Goal: Task Accomplishment & Management: Use online tool/utility

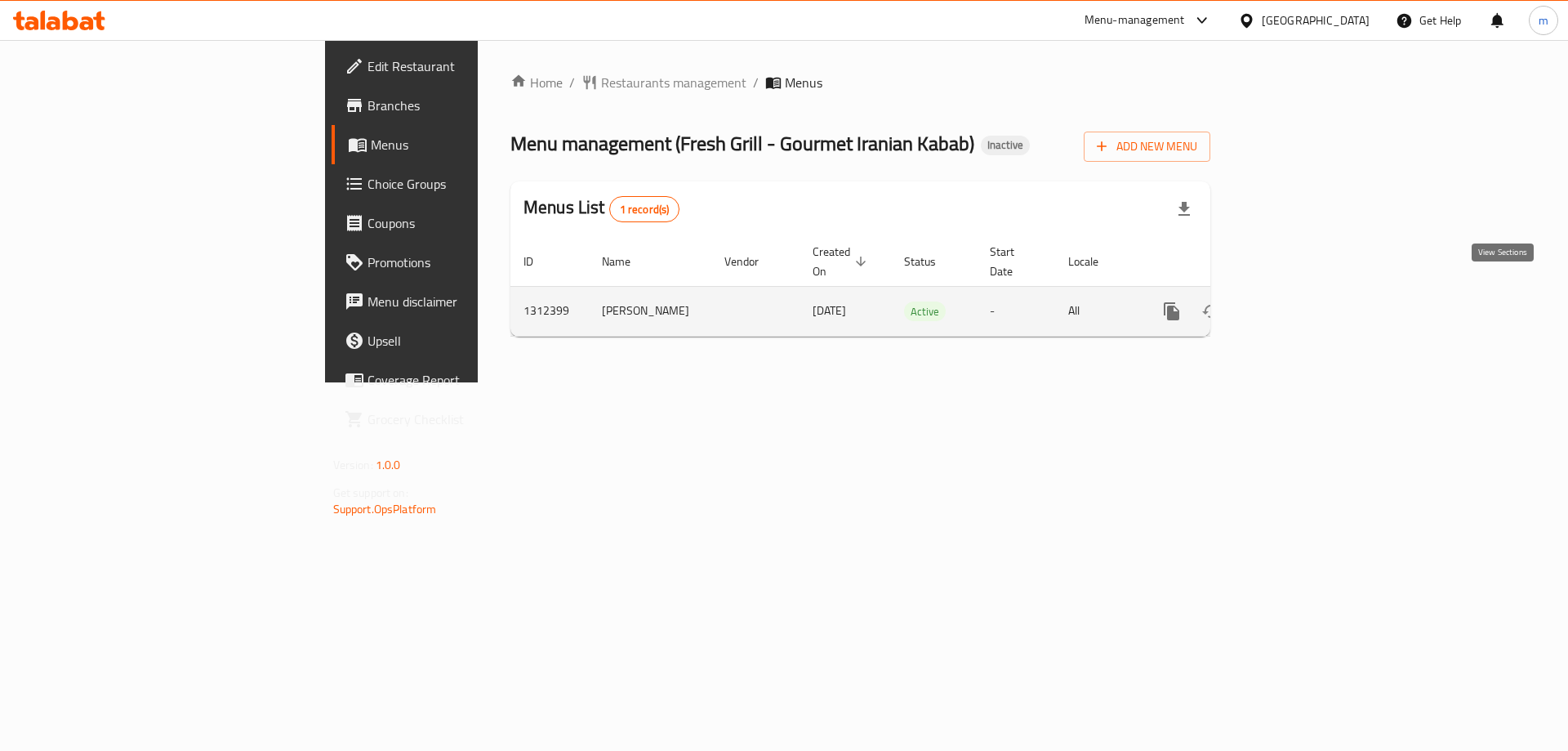
click at [1299, 301] on icon "enhanced table" at bounding box center [1289, 311] width 20 height 20
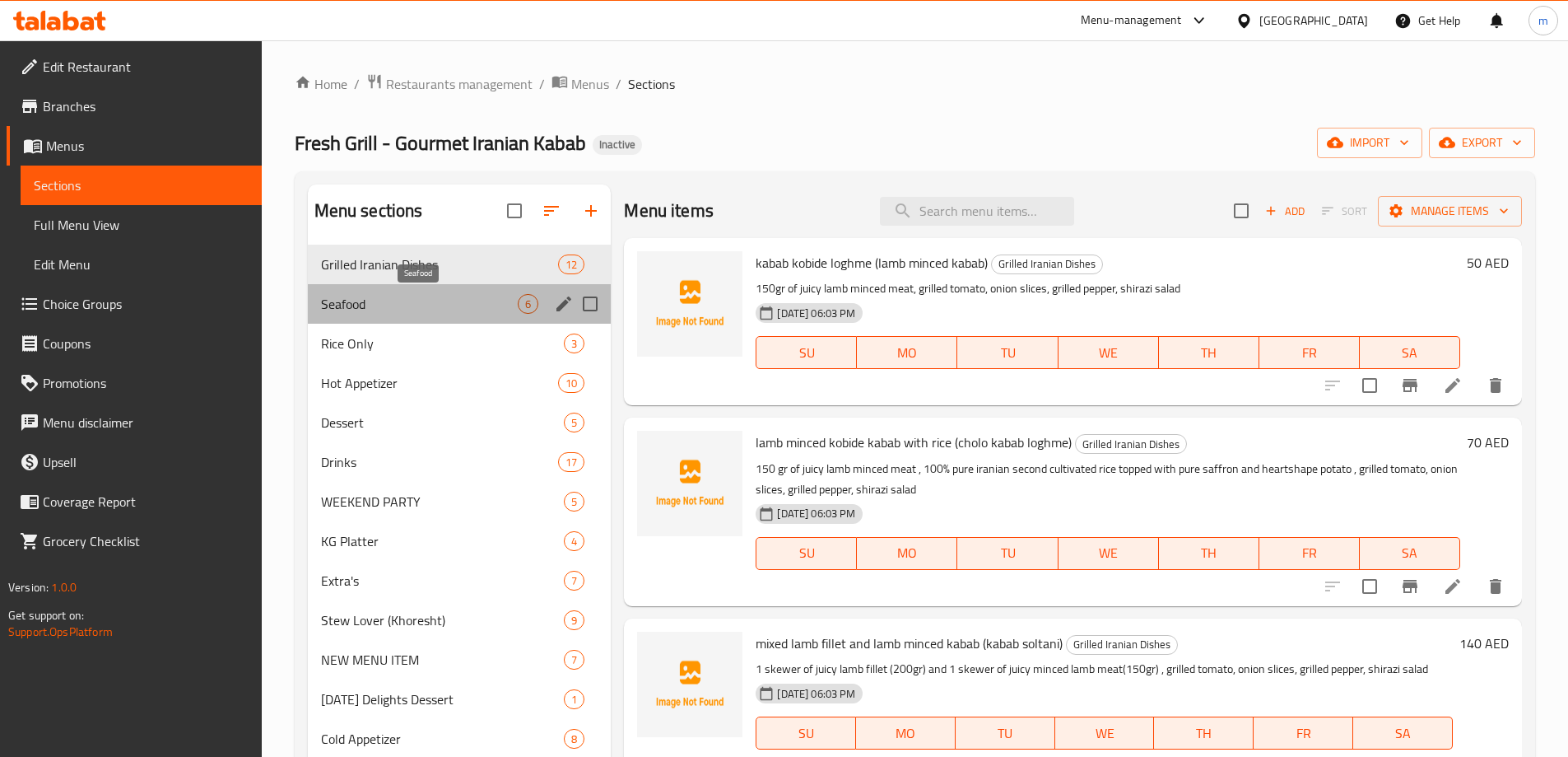
click at [478, 304] on span "Seafood" at bounding box center [420, 304] width 198 height 20
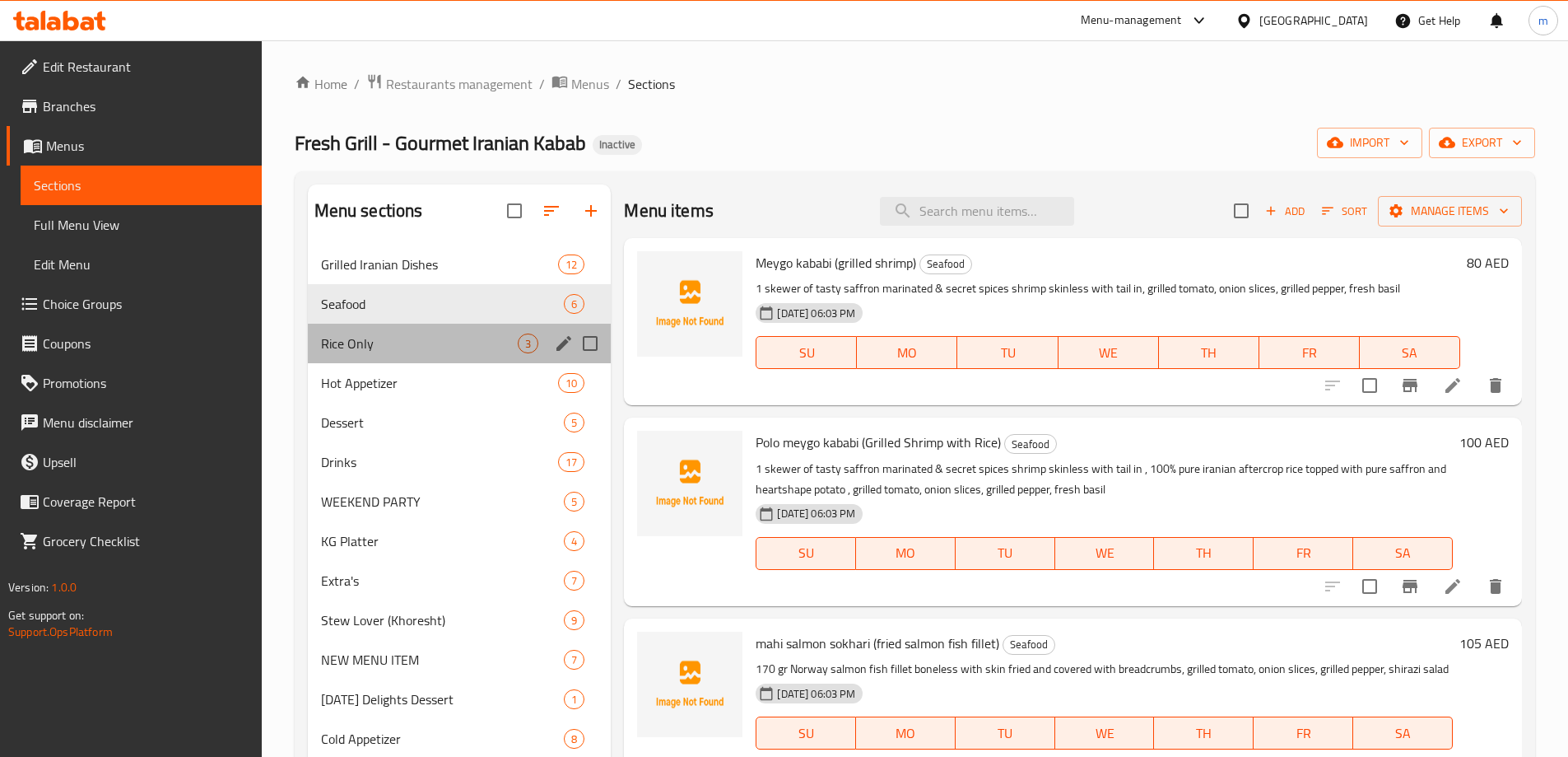
click at [463, 357] on div "Rice Only 3" at bounding box center [459, 344] width 303 height 40
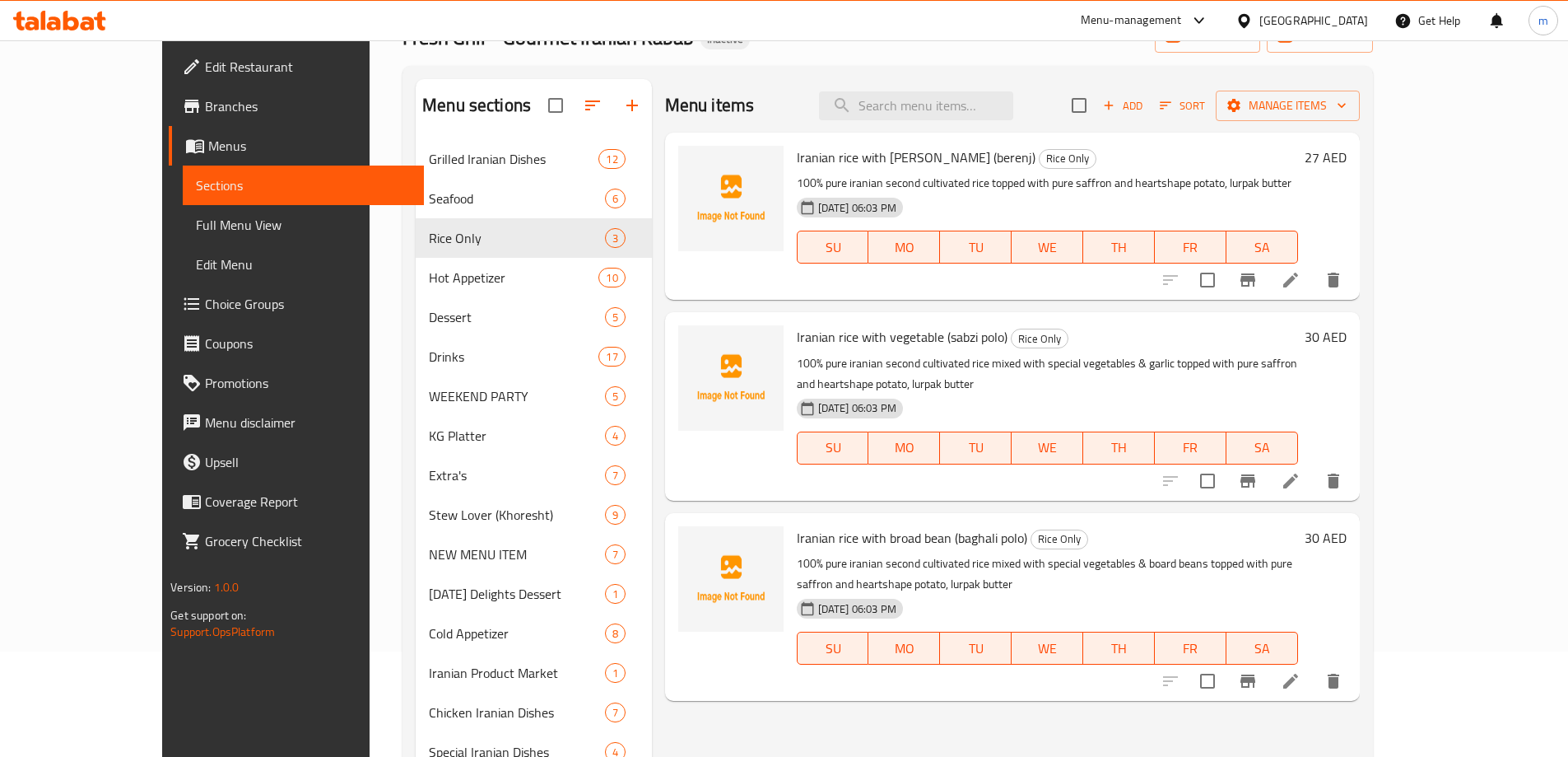
scroll to position [230, 0]
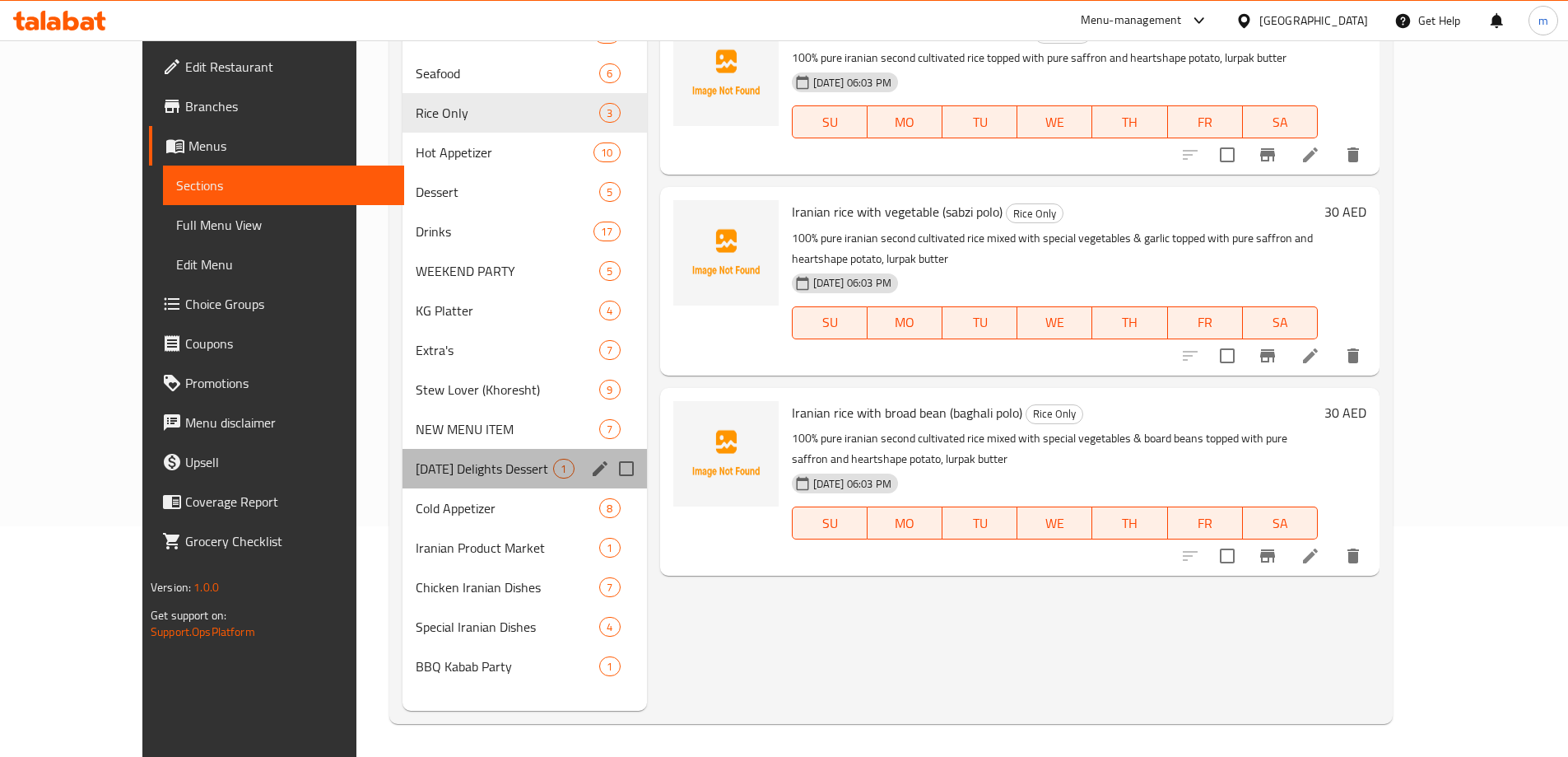
click at [427, 486] on div "[DATE] Delights Dessert 1" at bounding box center [525, 469] width 244 height 40
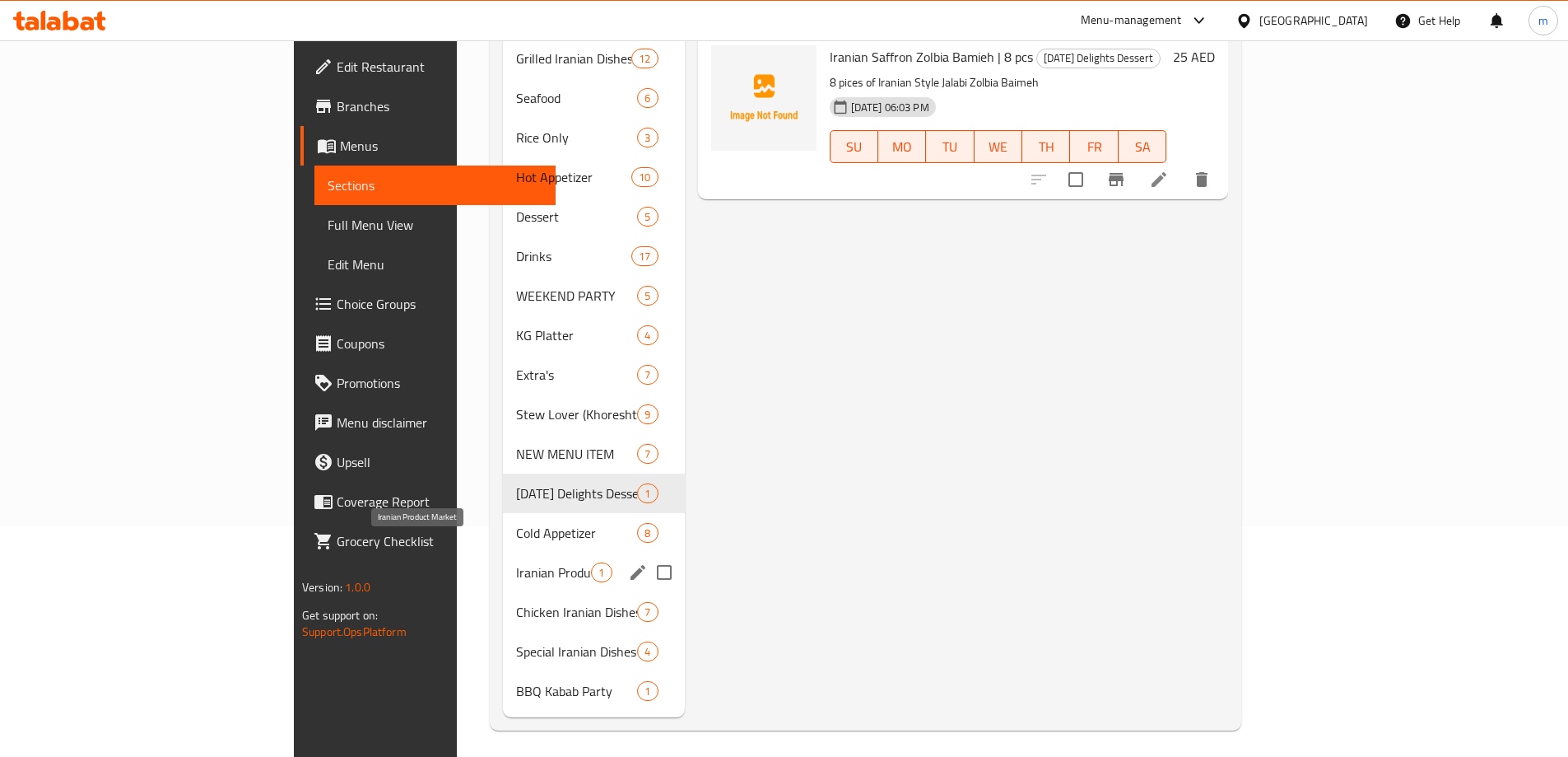
click at [516, 562] on span "Iranian Product Market" at bounding box center [554, 572] width 75 height 20
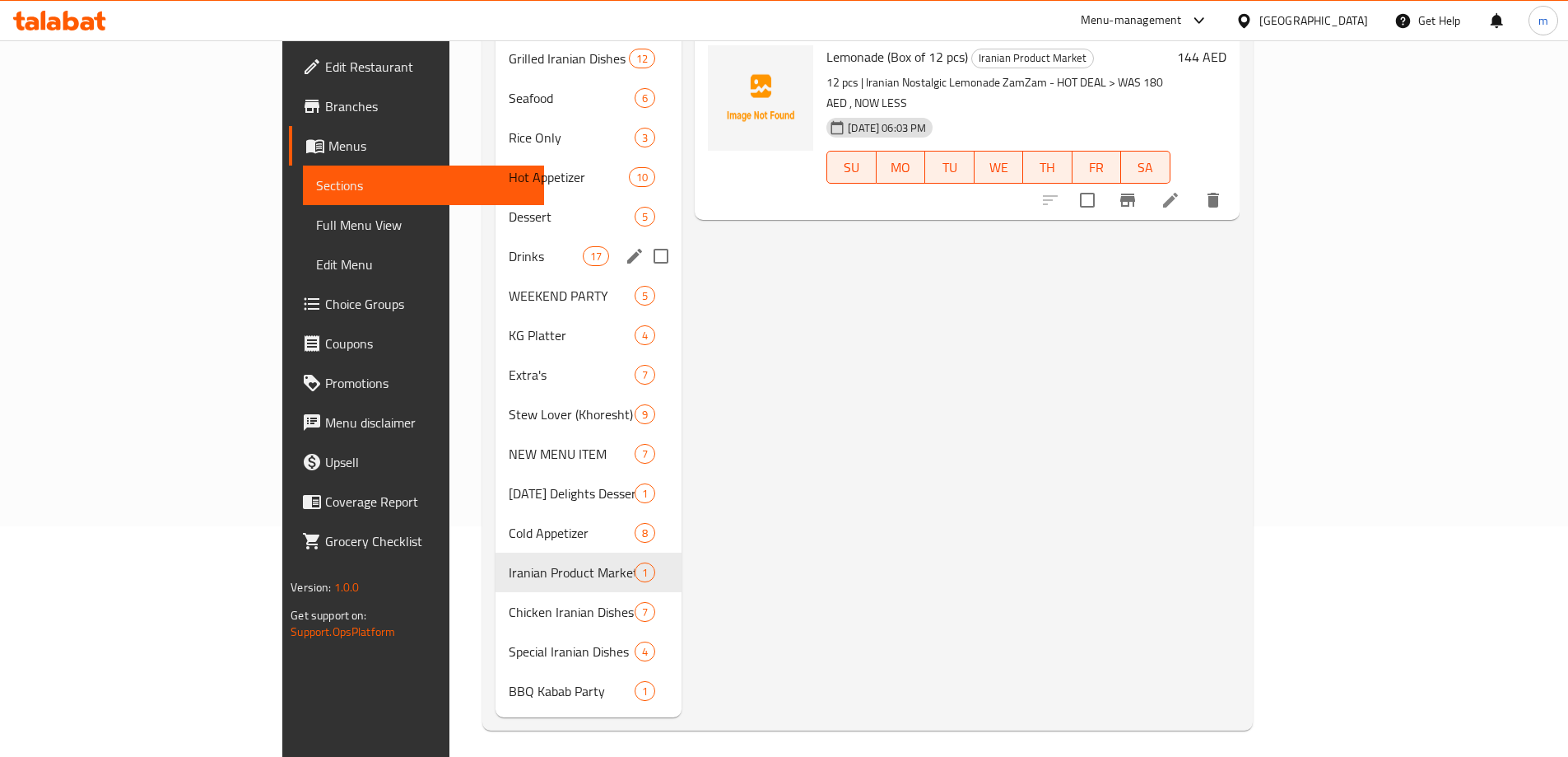
click at [496, 236] on div "Drinks 17" at bounding box center [589, 256] width 186 height 40
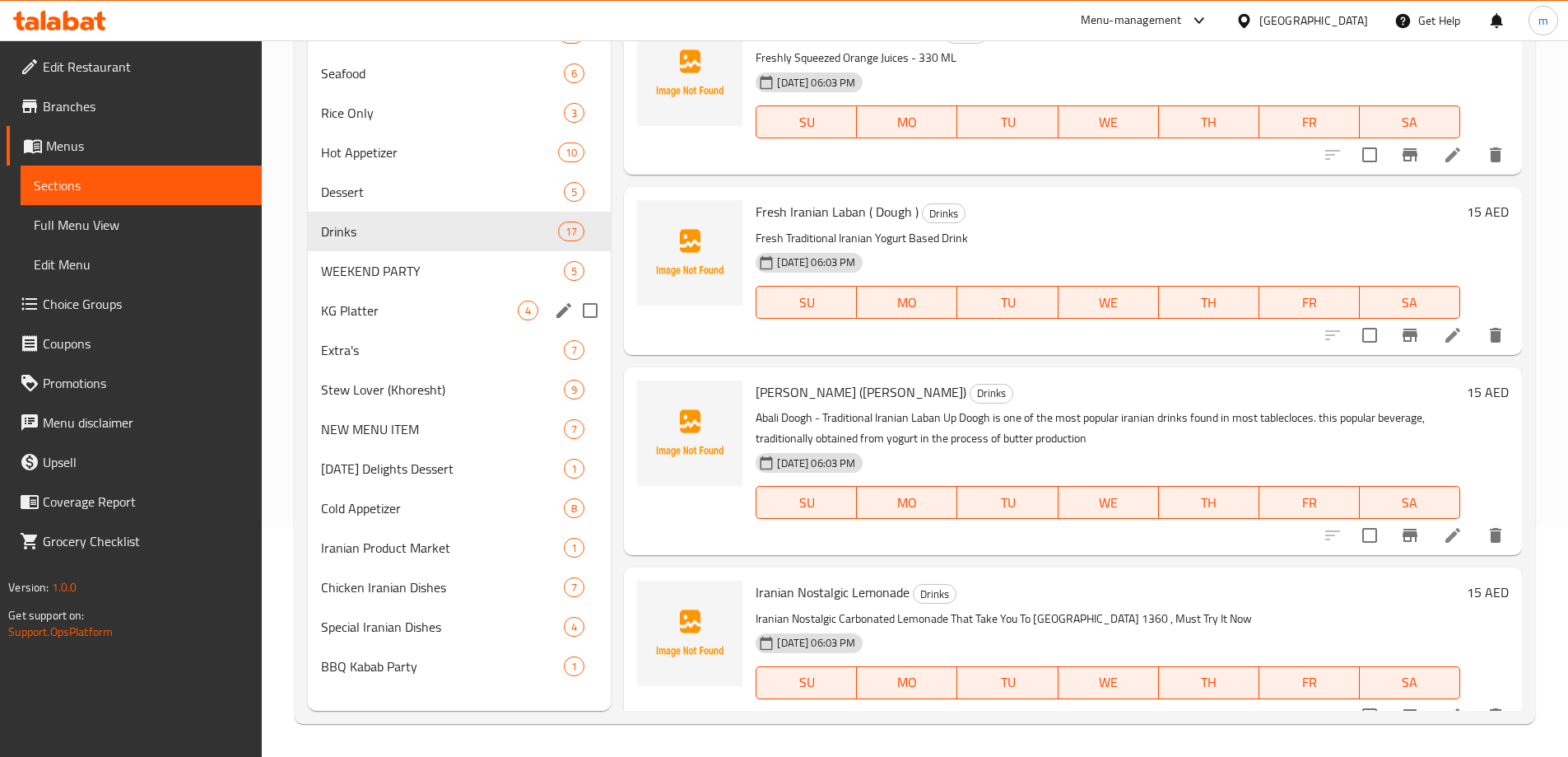
click at [468, 309] on span "KG Platter" at bounding box center [420, 310] width 198 height 20
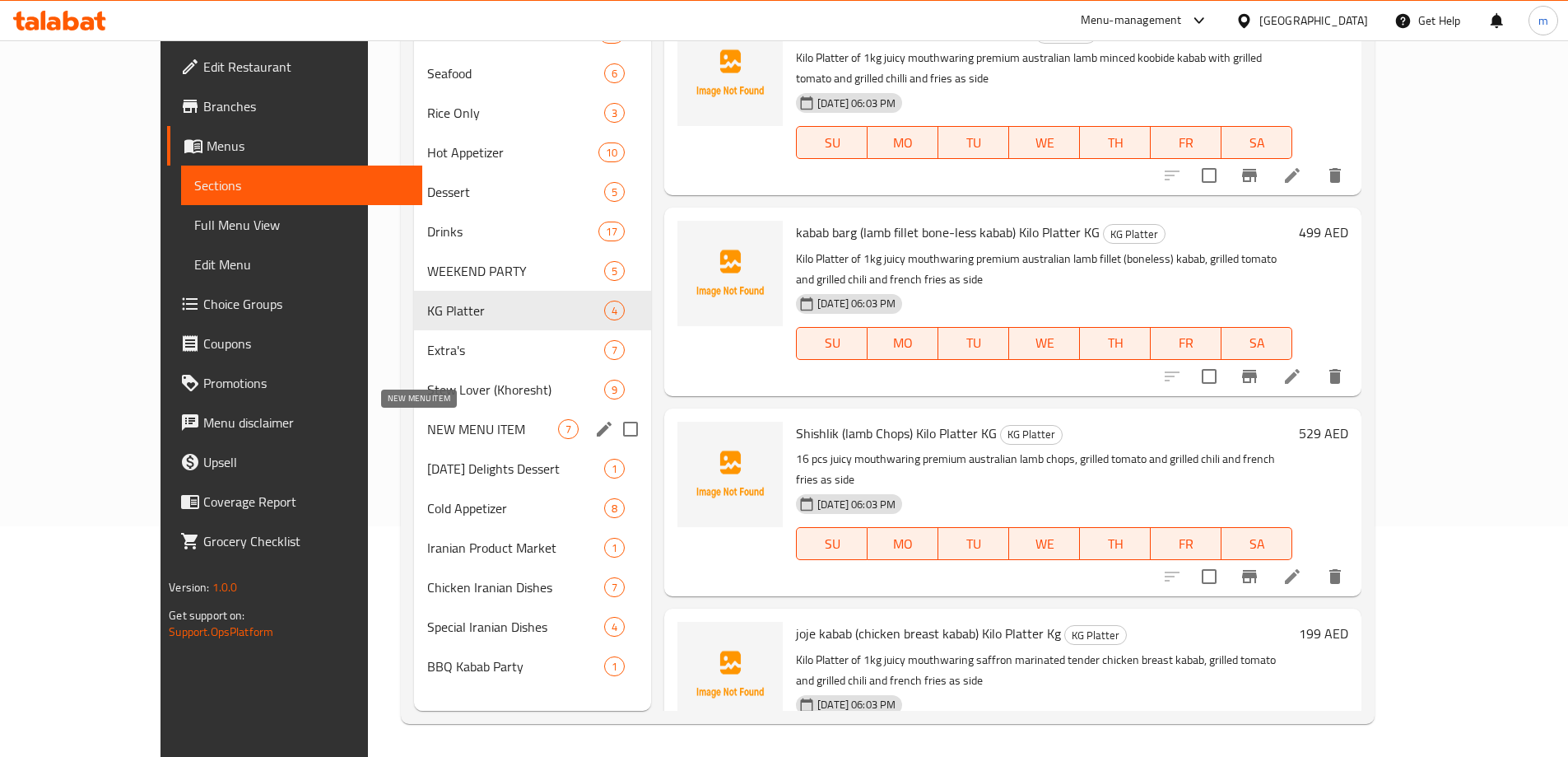
click at [467, 426] on span "NEW MENU ITEM" at bounding box center [492, 429] width 131 height 20
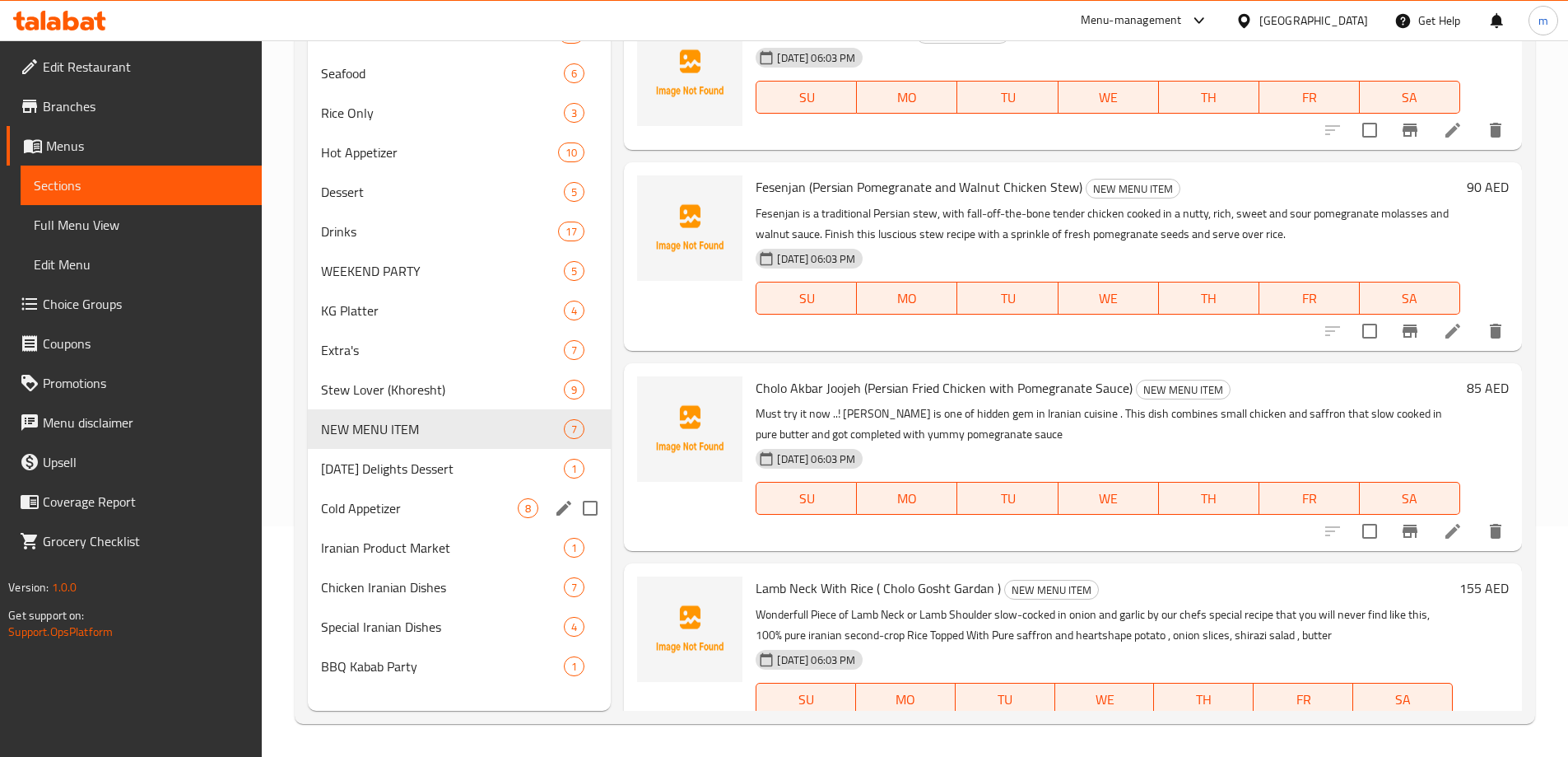
click at [466, 534] on div "Iranian Product Market 1" at bounding box center [459, 548] width 303 height 40
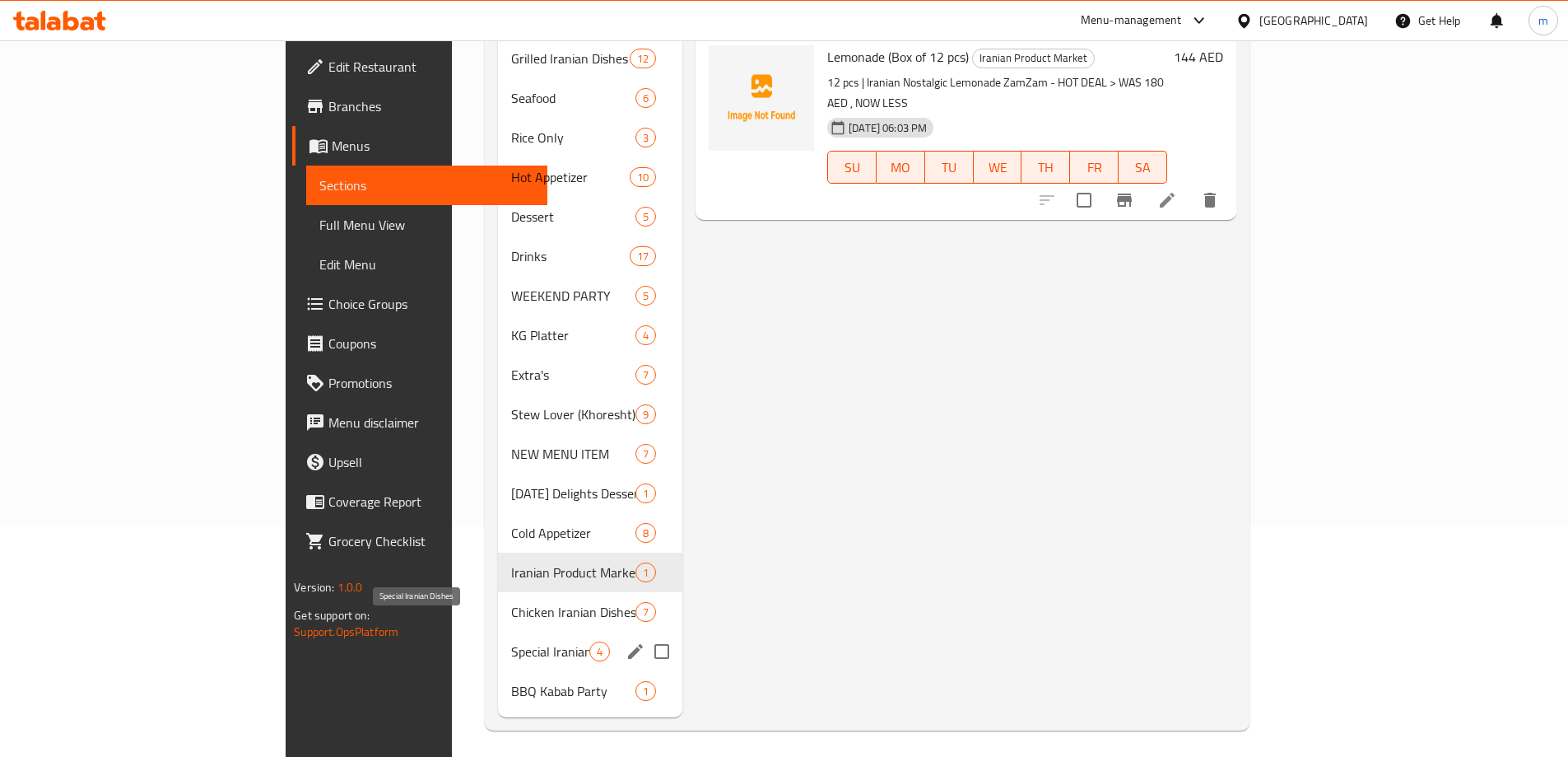
click at [498, 643] on div "Special Iranian Dishes 4" at bounding box center [590, 651] width 185 height 40
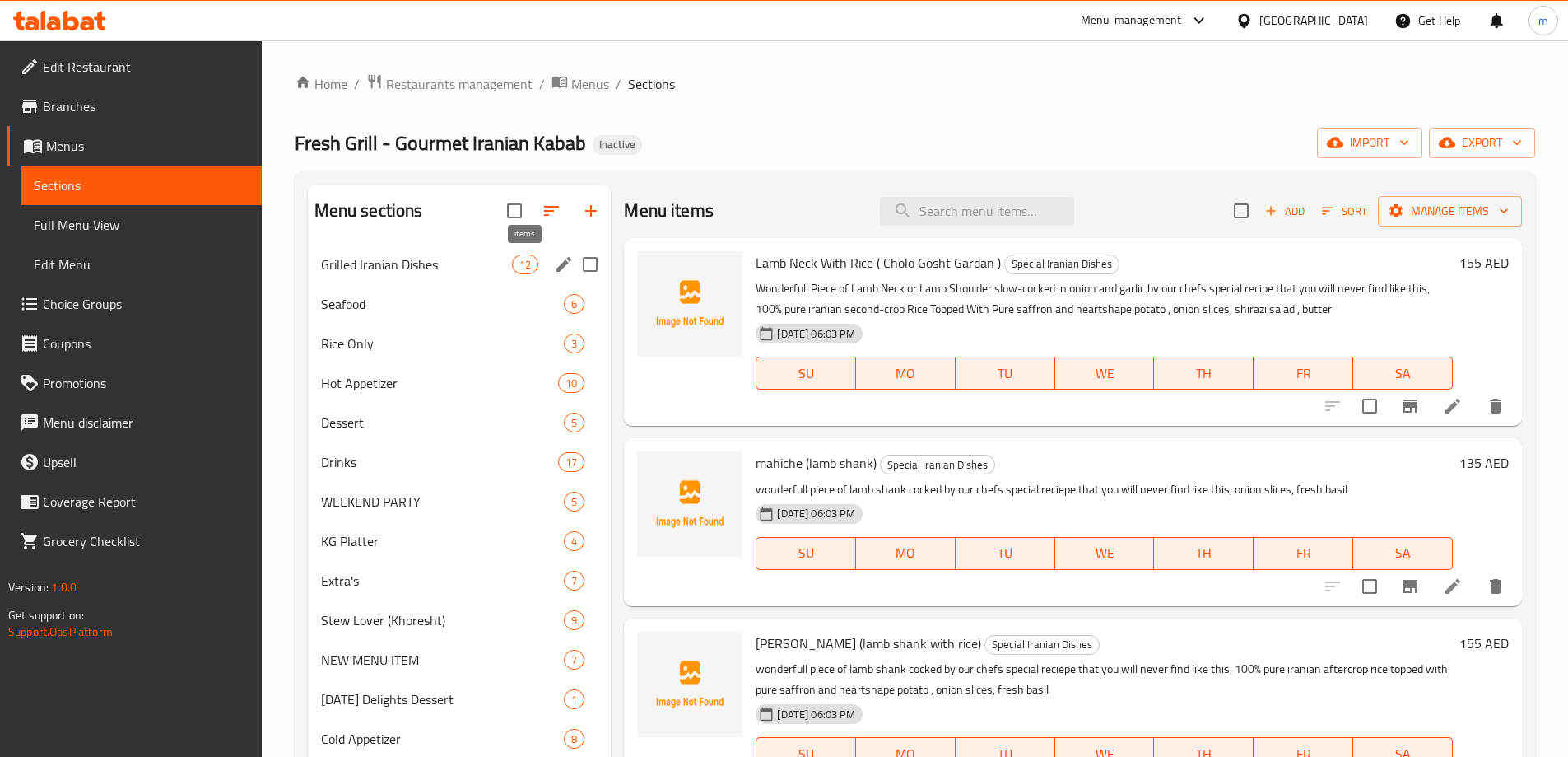
click at [521, 262] on span "12" at bounding box center [525, 265] width 25 height 16
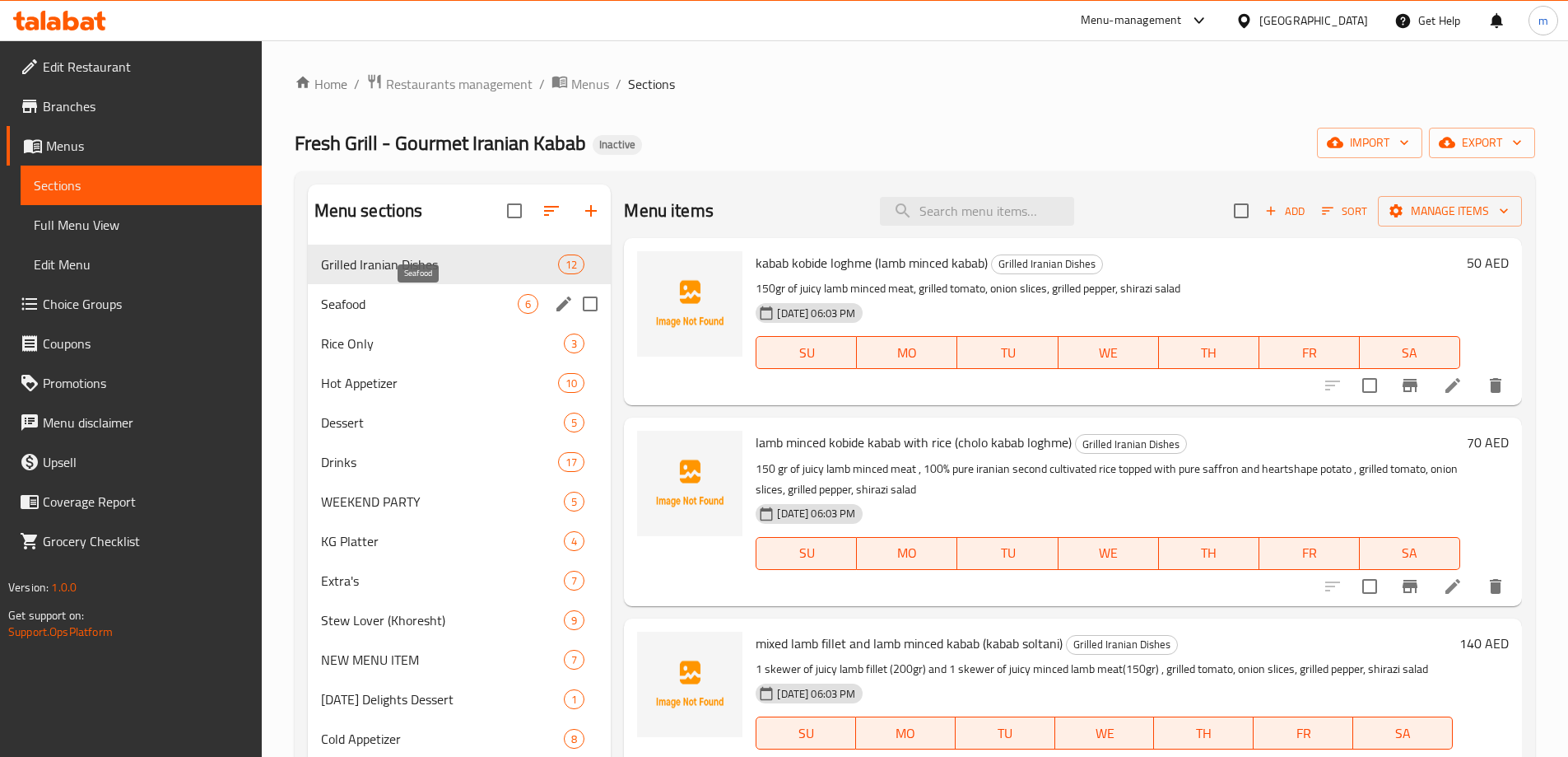
click at [471, 294] on span "Seafood" at bounding box center [420, 304] width 198 height 20
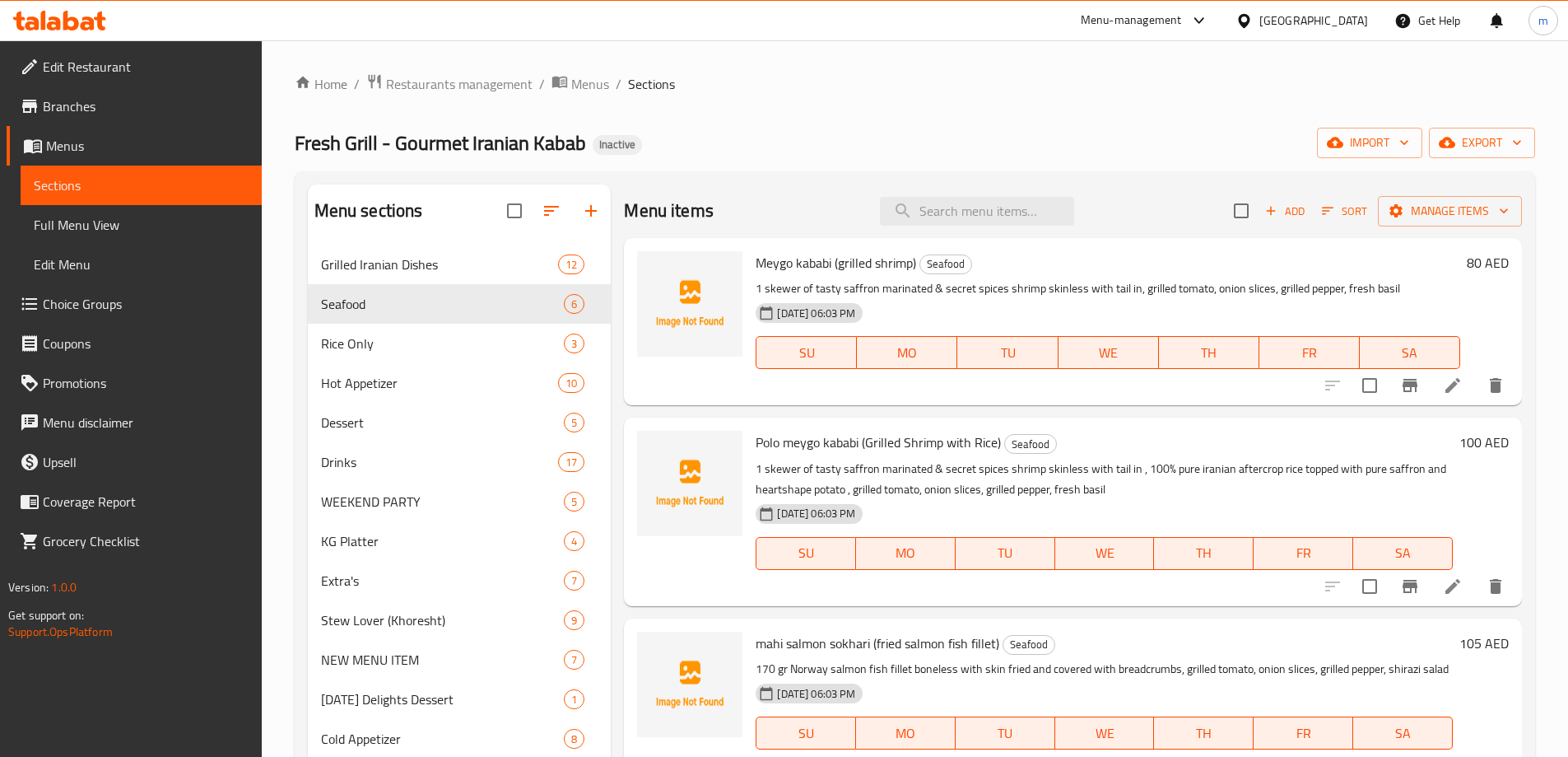
scroll to position [165, 0]
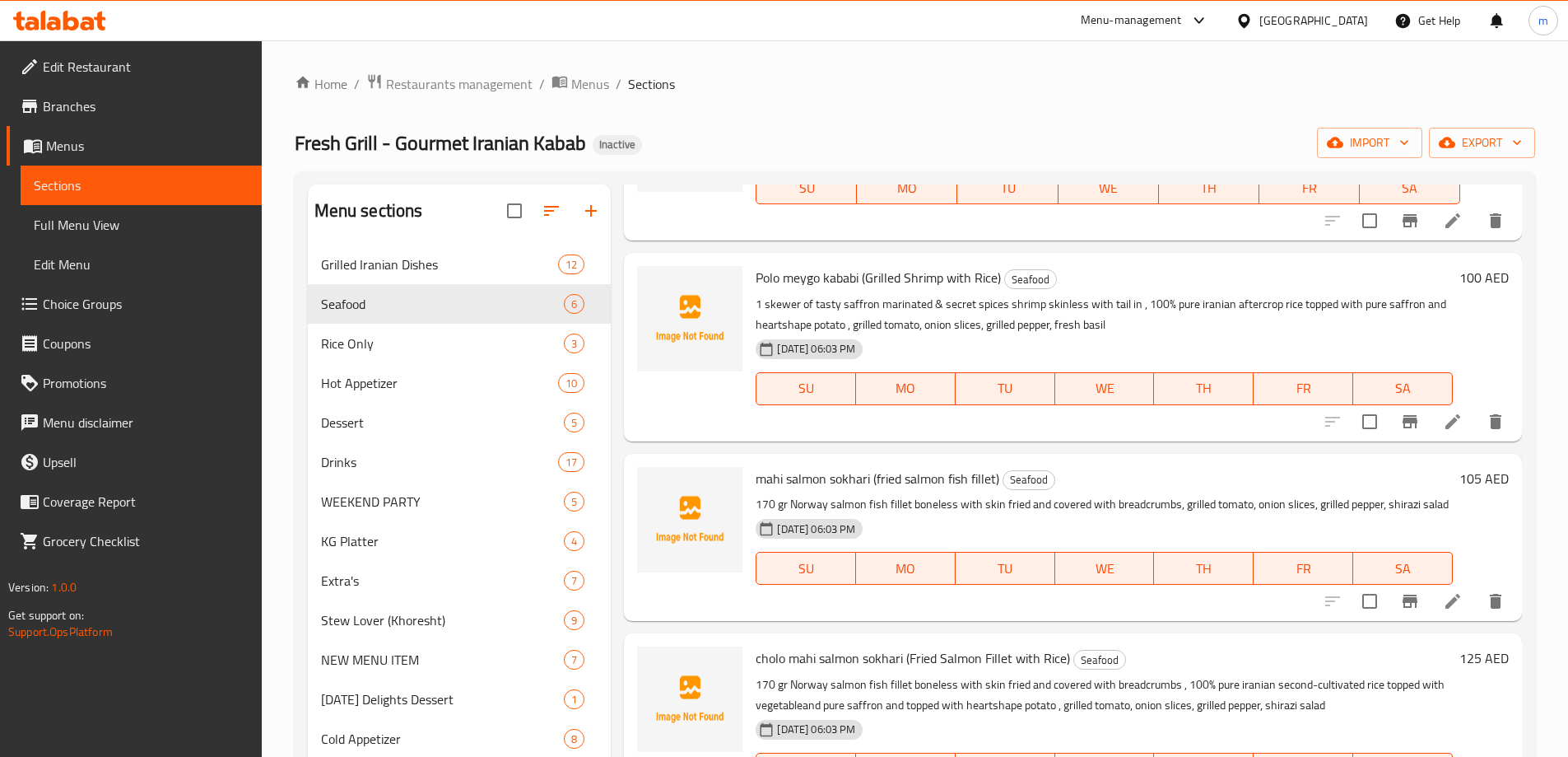
click at [99, 241] on link "Full Menu View" at bounding box center [141, 225] width 241 height 40
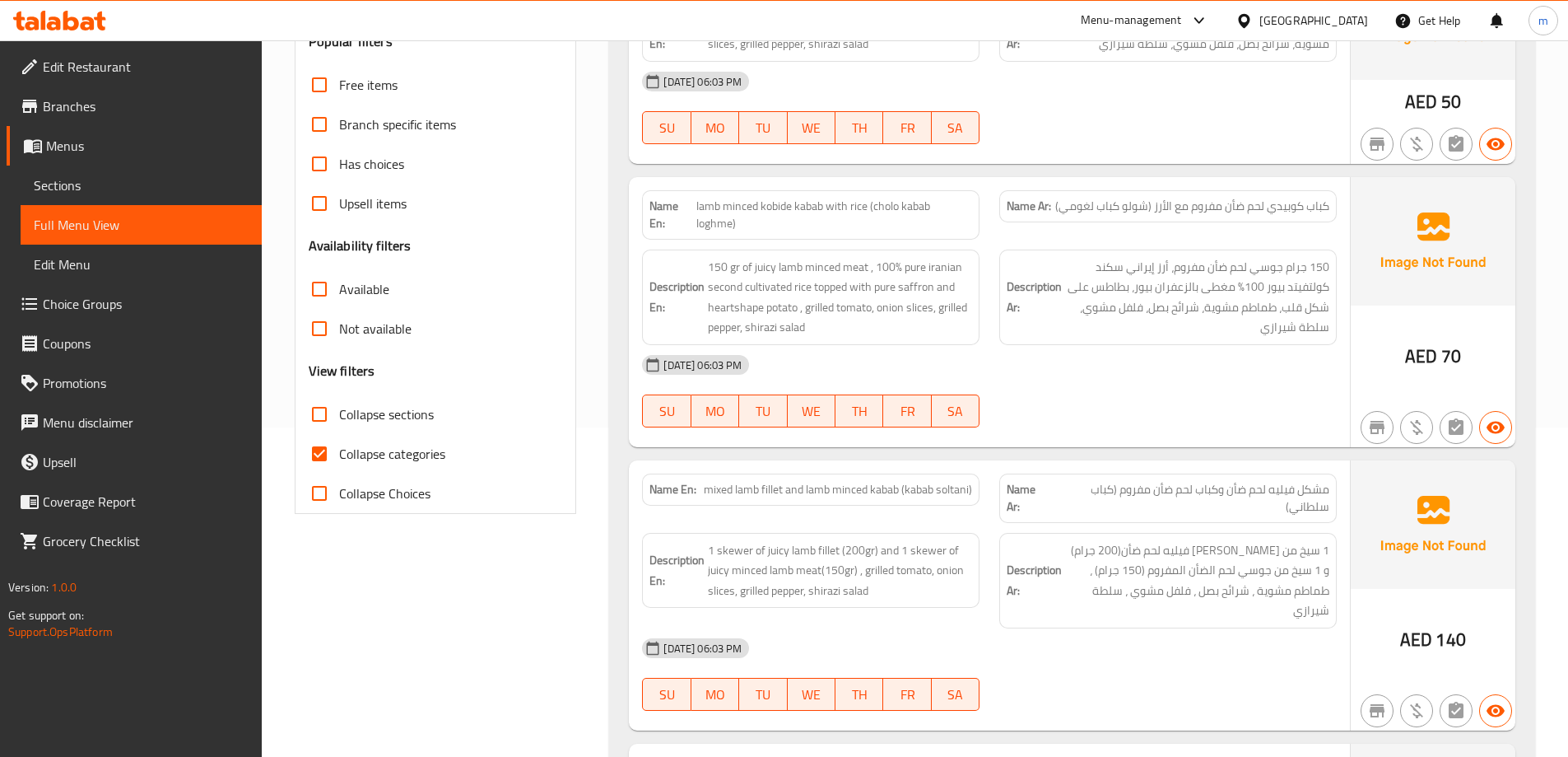
click at [399, 457] on span "Collapse categories" at bounding box center [392, 454] width 106 height 20
click at [339, 457] on input "Collapse categories" at bounding box center [319, 454] width 40 height 40
checkbox input "false"
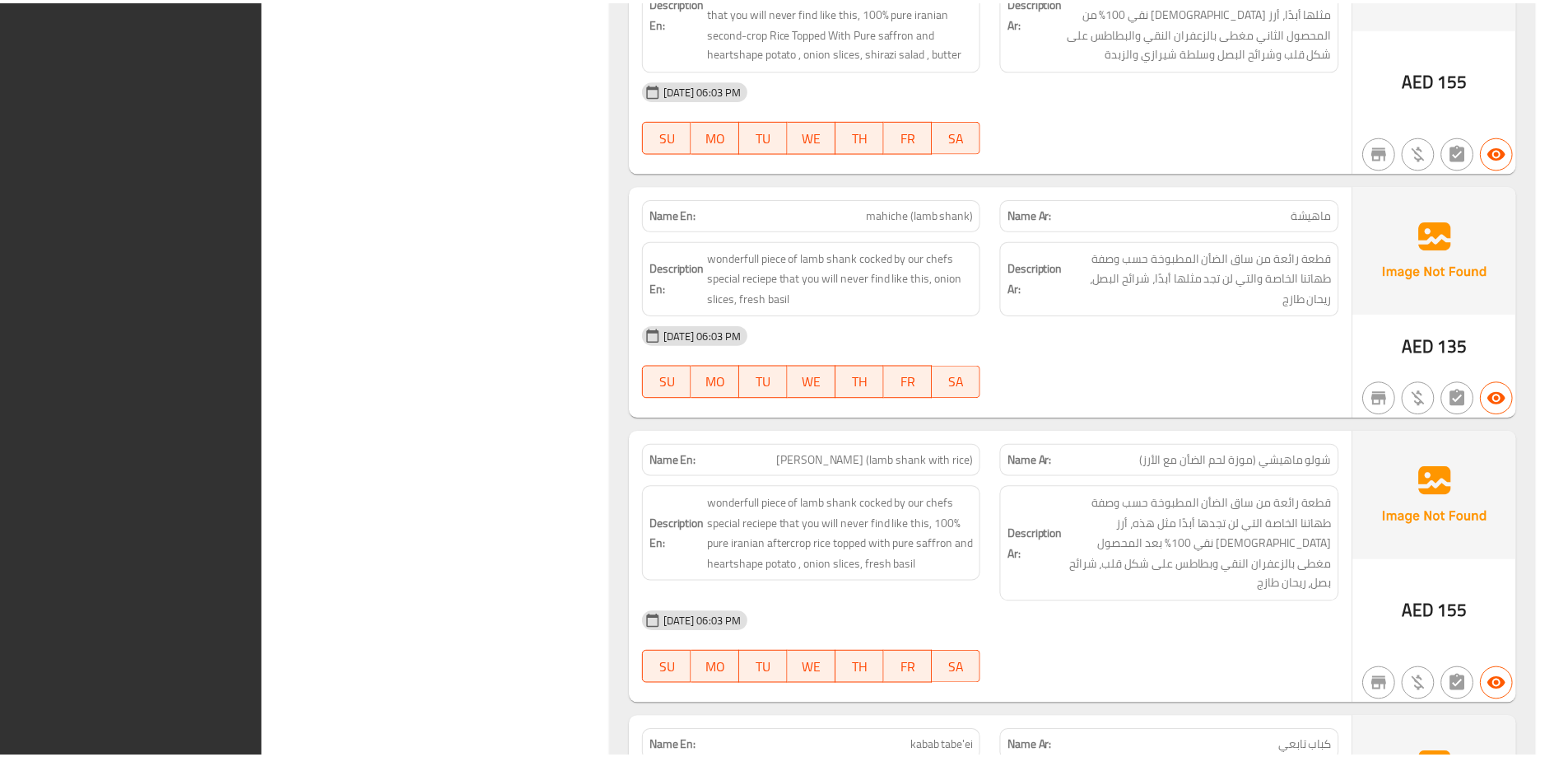
scroll to position [27656, 0]
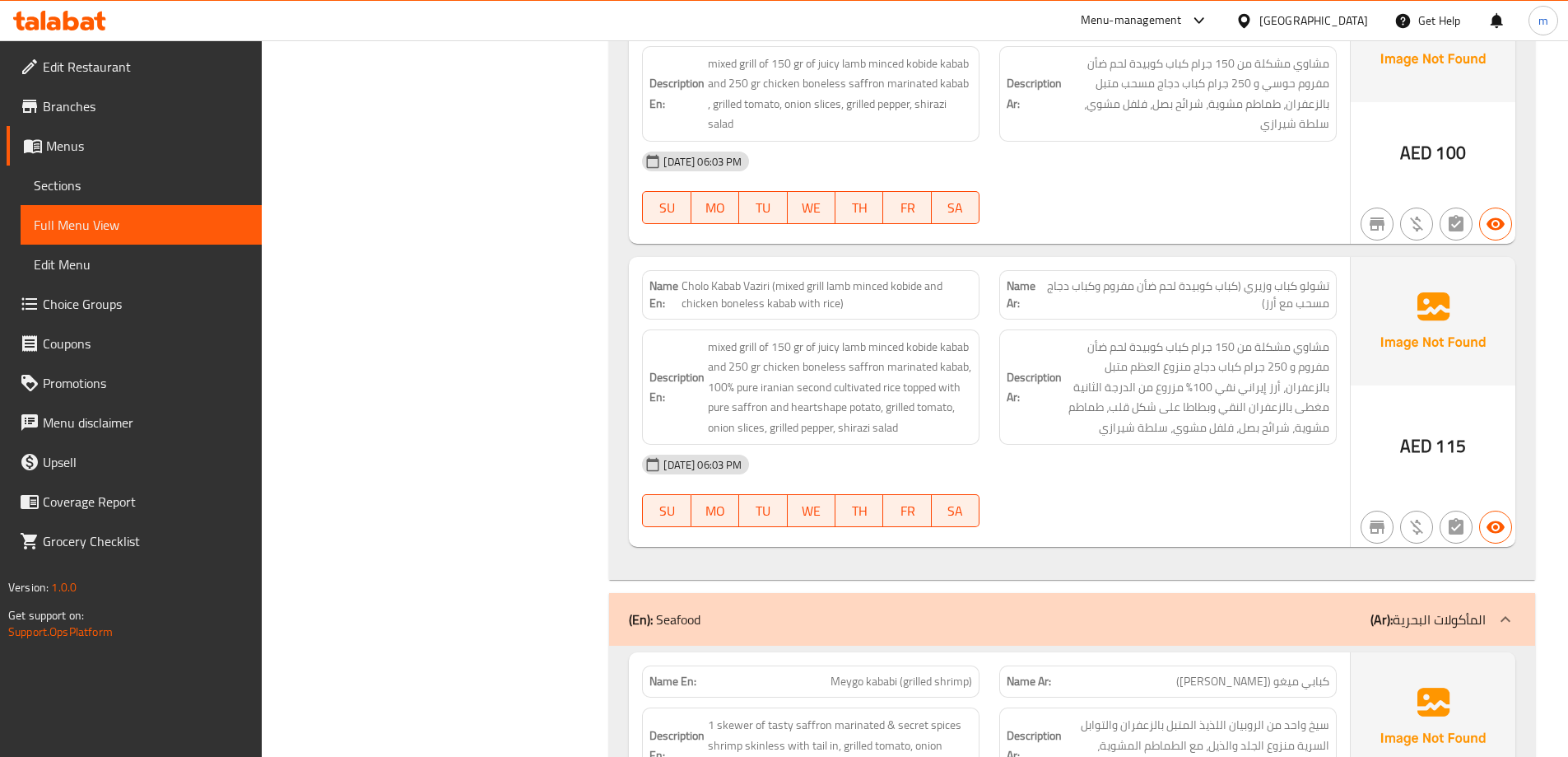
scroll to position [2868, 0]
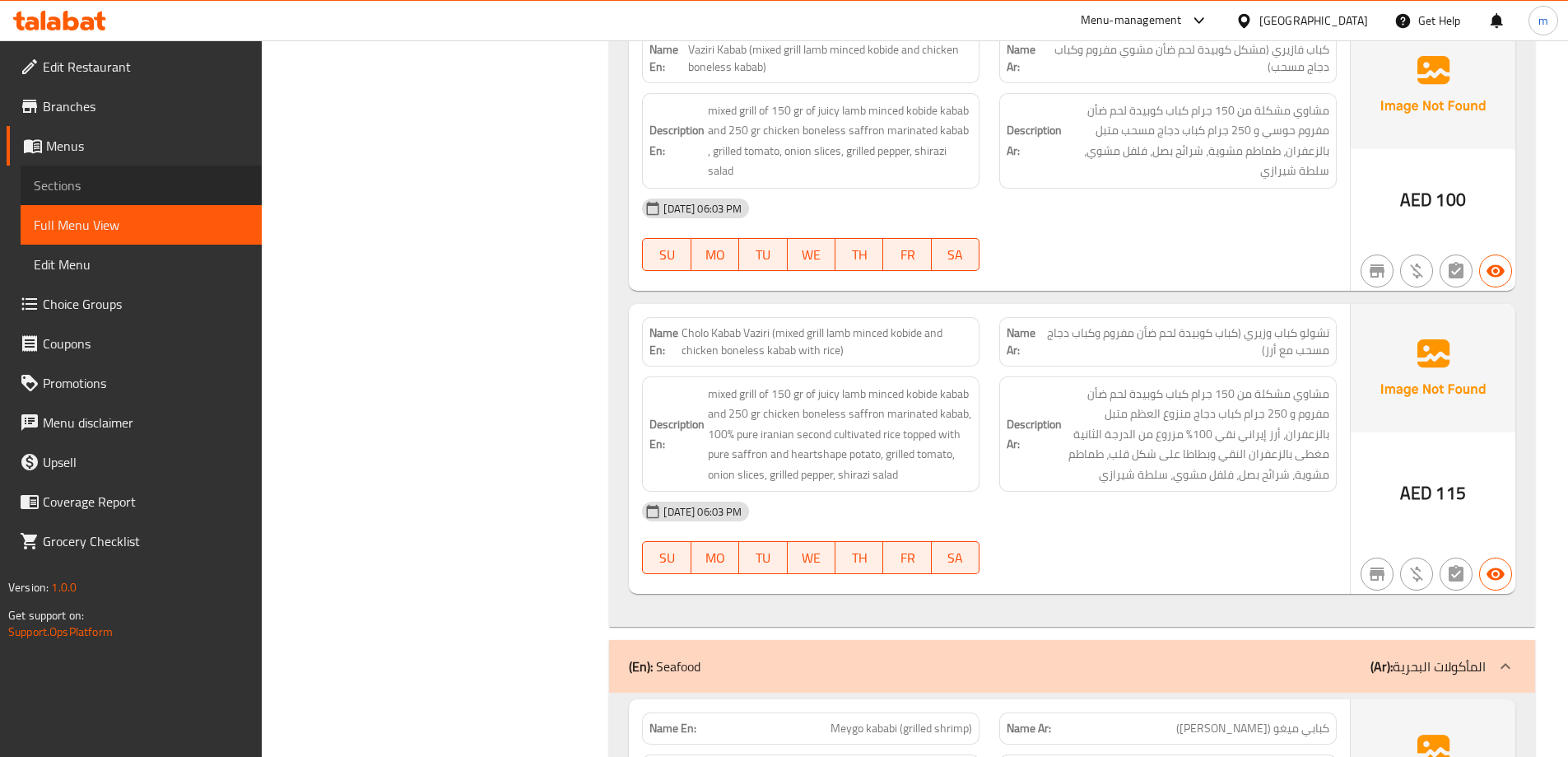
click at [109, 189] on span "Sections" at bounding box center [141, 186] width 214 height 20
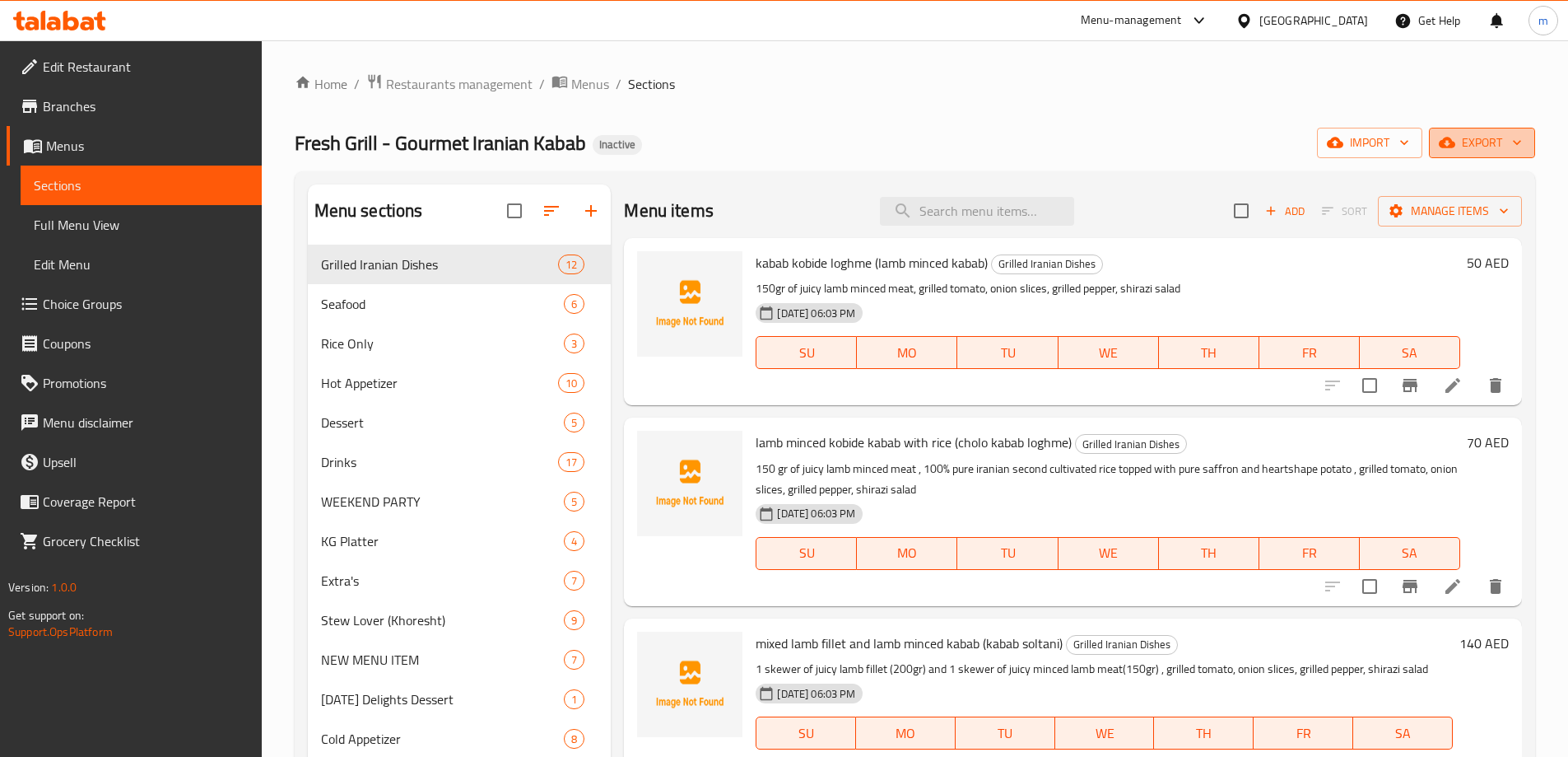
click at [1463, 148] on span "export" at bounding box center [1482, 142] width 80 height 21
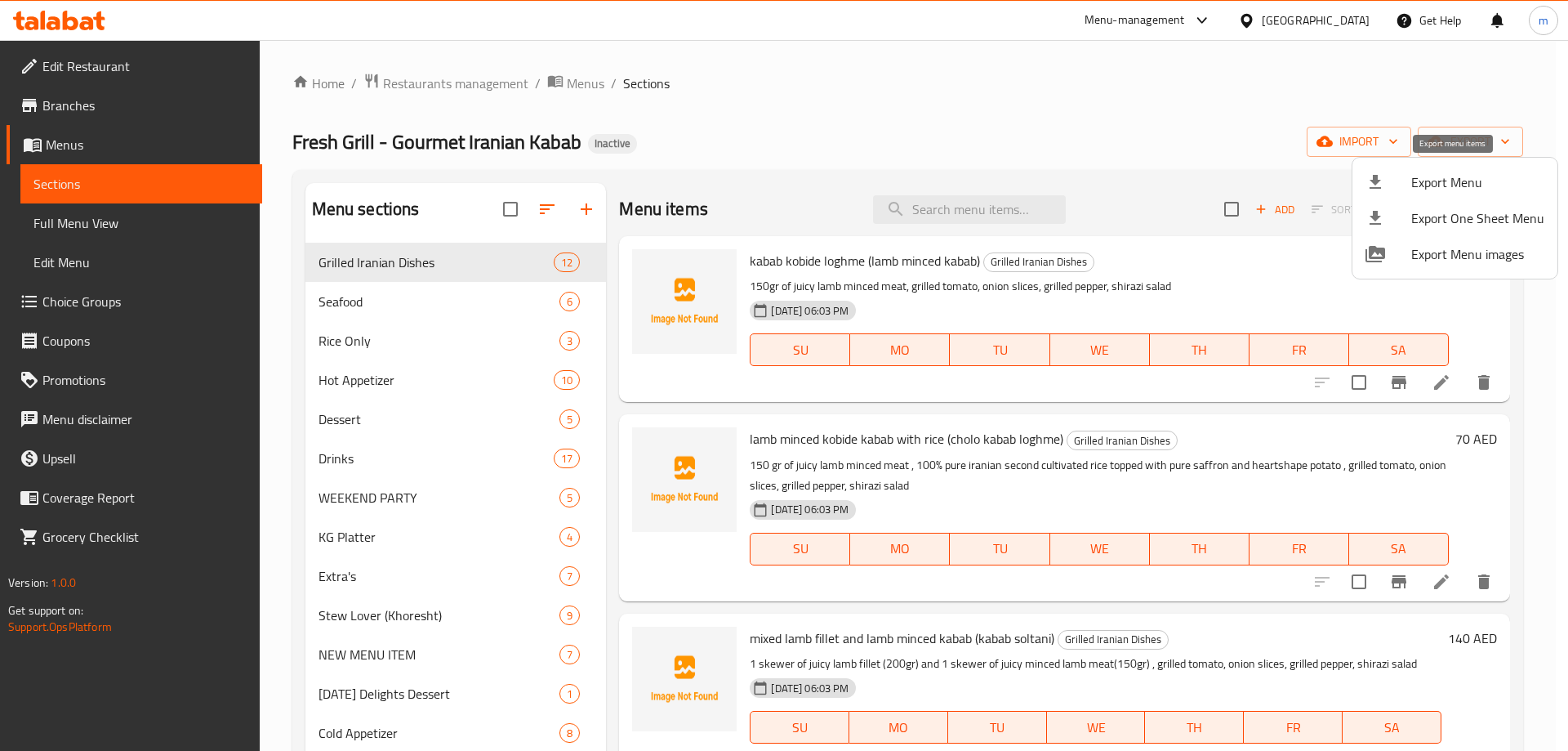
click at [1453, 179] on span "Export Menu" at bounding box center [1477, 182] width 133 height 20
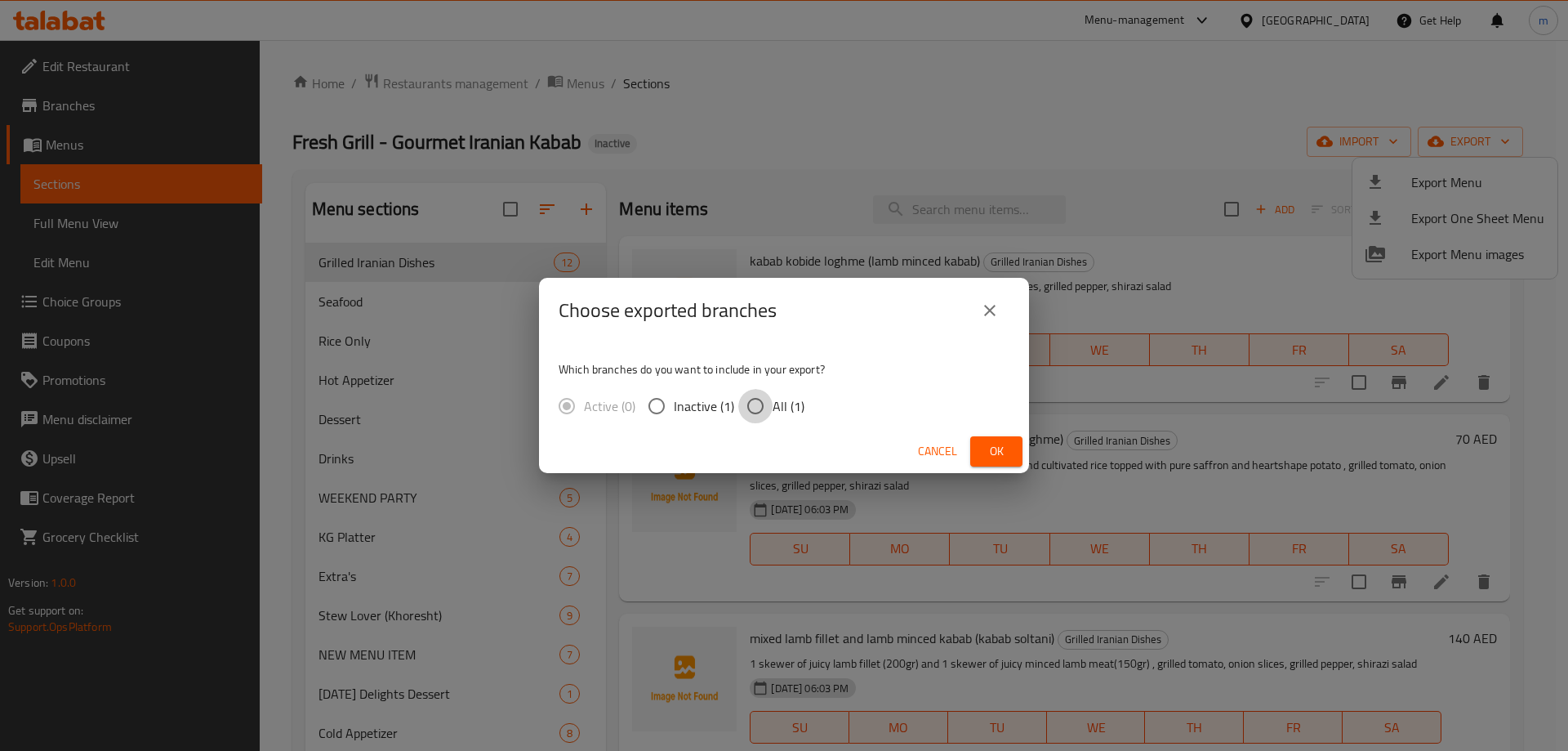
click at [765, 410] on input "All (1)" at bounding box center [756, 406] width 35 height 35
radio input "true"
click at [1000, 455] on span "Ok" at bounding box center [996, 451] width 26 height 21
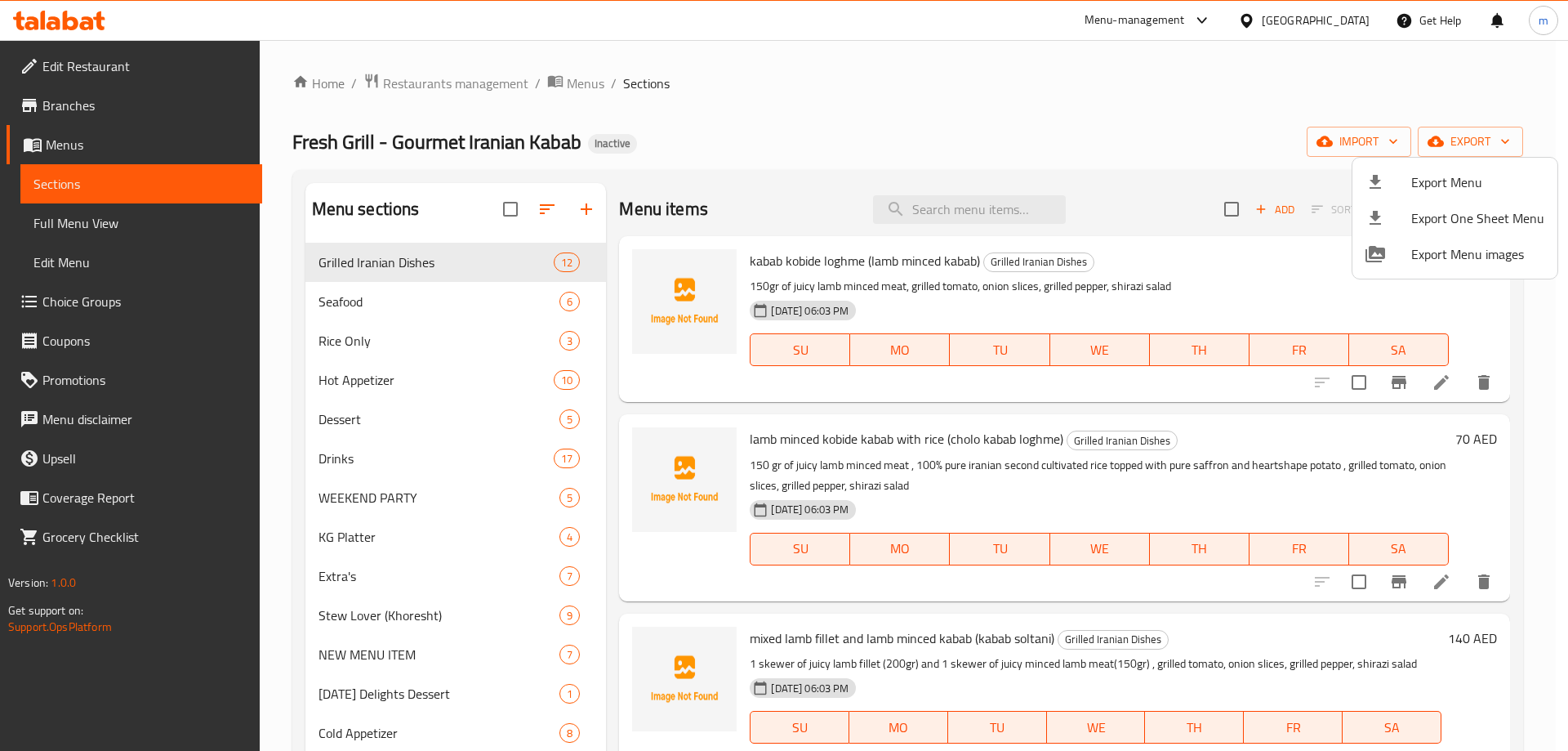
click at [116, 227] on div at bounding box center [784, 376] width 1568 height 751
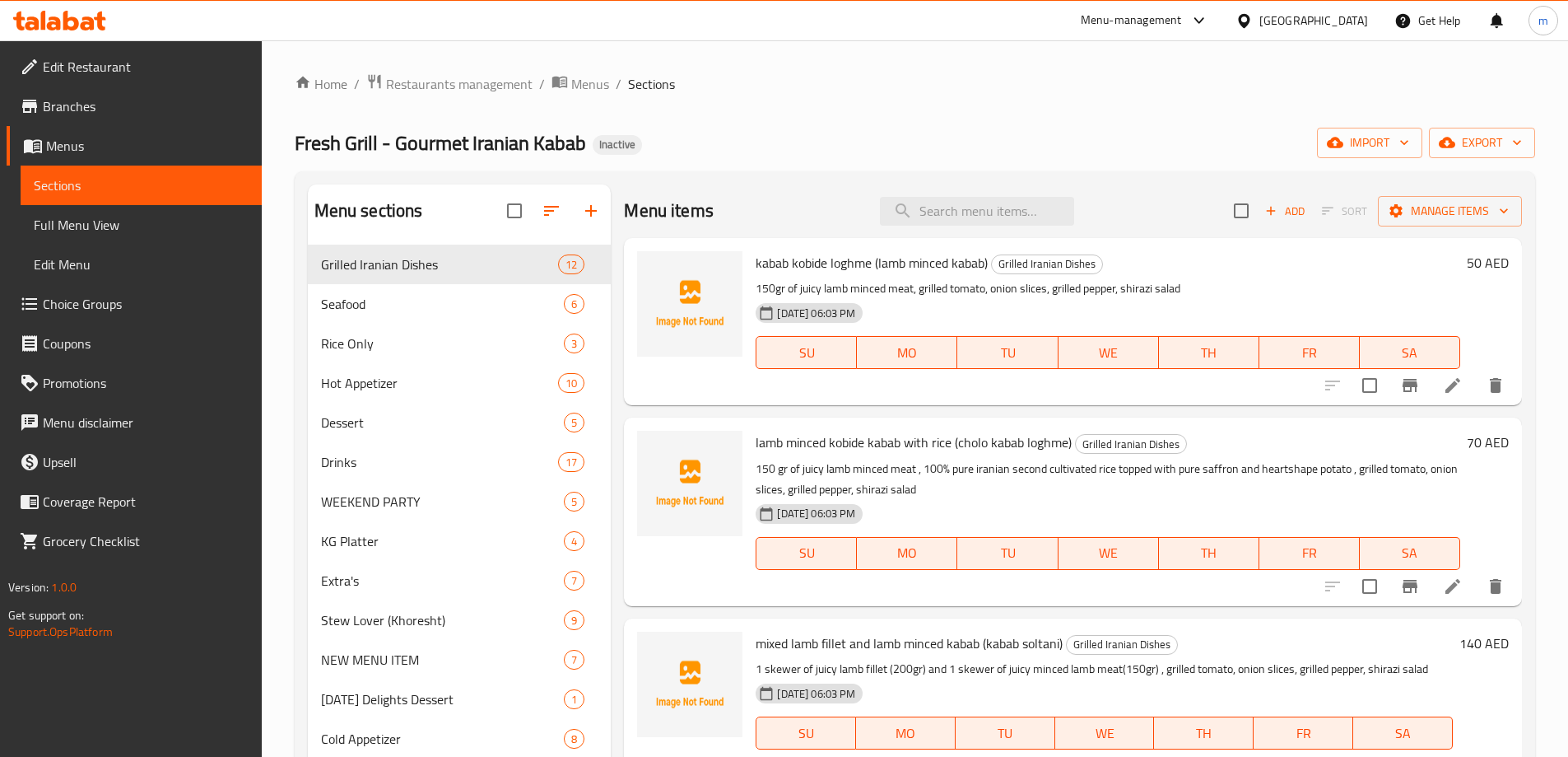
click at [120, 218] on span "Full Menu View" at bounding box center [141, 225] width 214 height 20
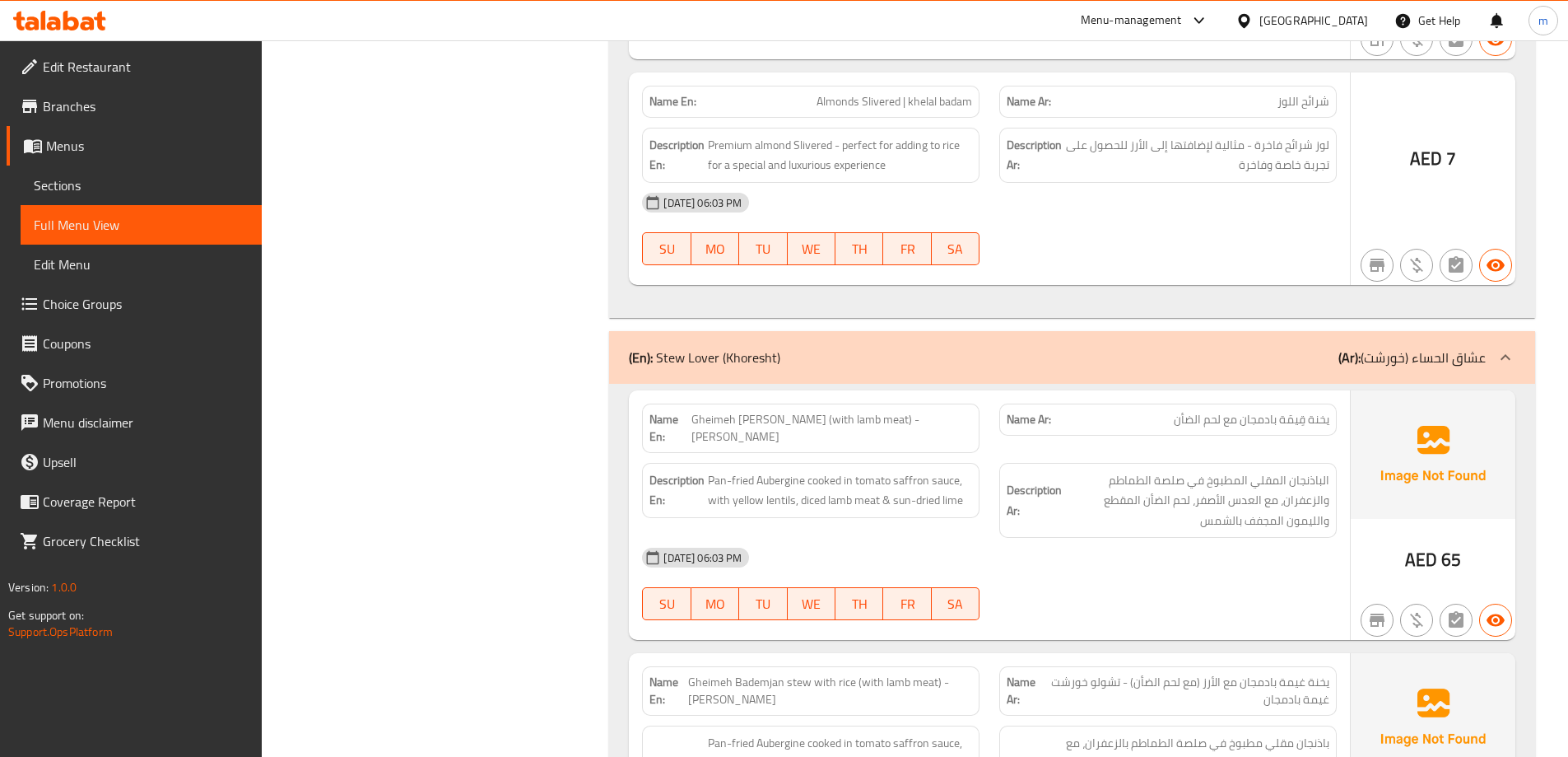
scroll to position [17555, 0]
